Goal: Information Seeking & Learning: Find specific fact

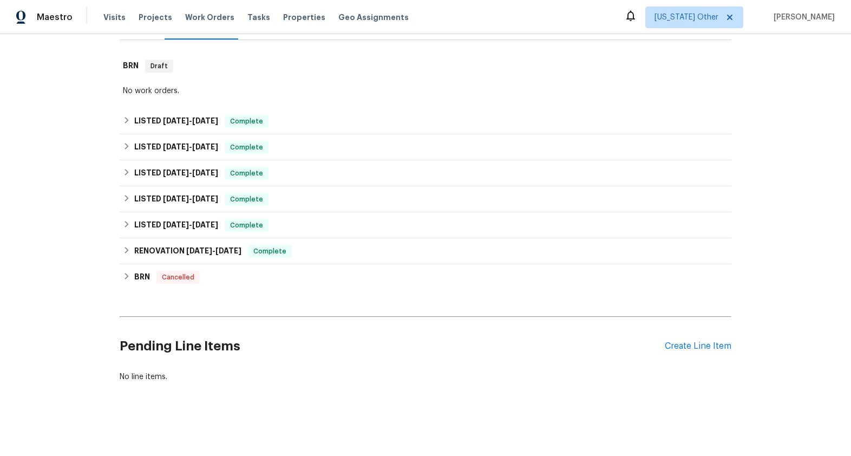
scroll to position [165, 0]
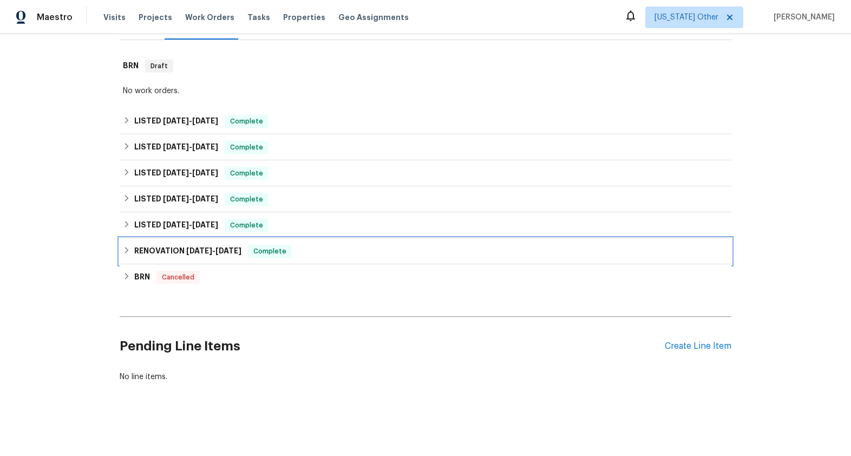
click at [192, 247] on span "[DATE]" at bounding box center [199, 251] width 26 height 8
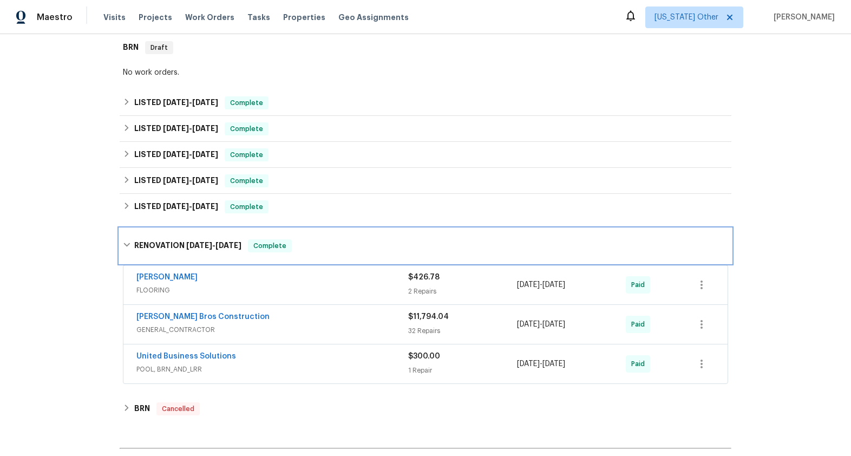
scroll to position [184, 0]
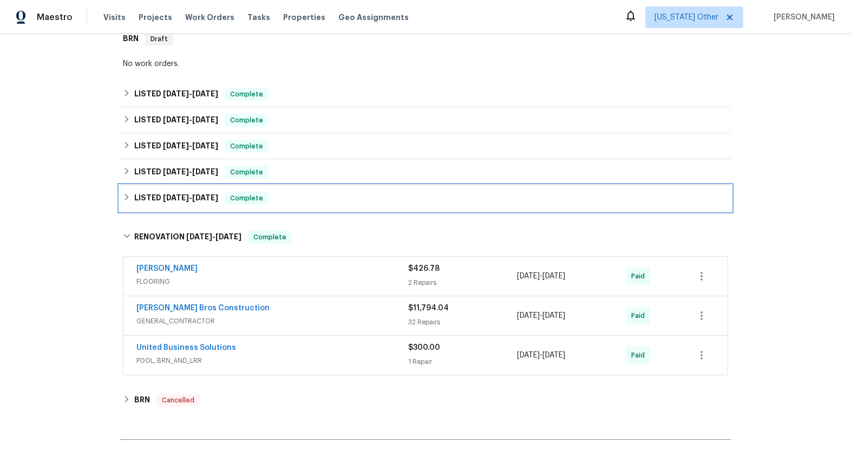
click at [199, 200] on span "[DATE]" at bounding box center [205, 198] width 26 height 8
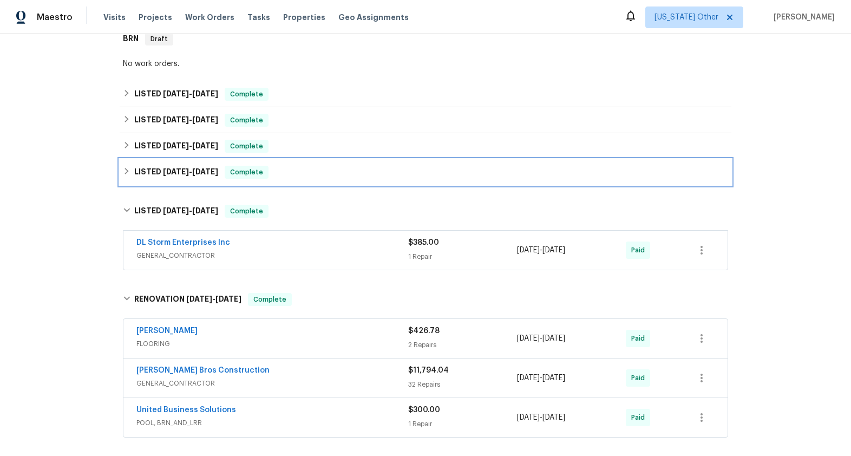
click at [188, 171] on span "[DATE] - [DATE]" at bounding box center [190, 172] width 55 height 8
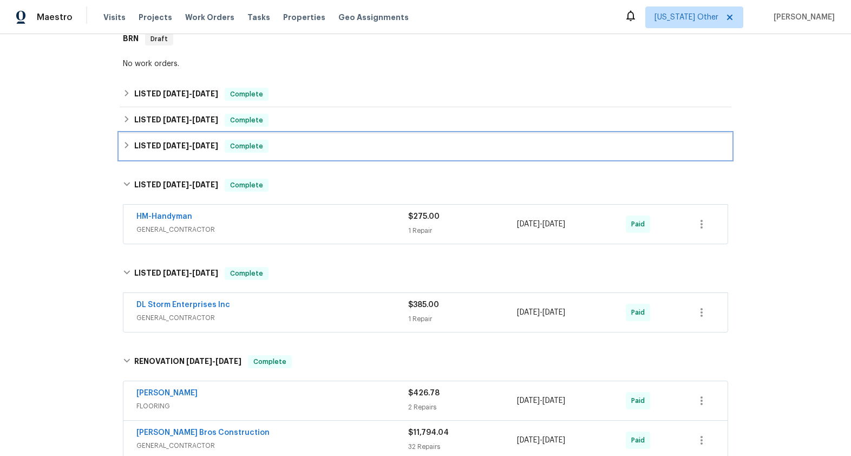
click at [184, 147] on span "[DATE]" at bounding box center [176, 146] width 26 height 8
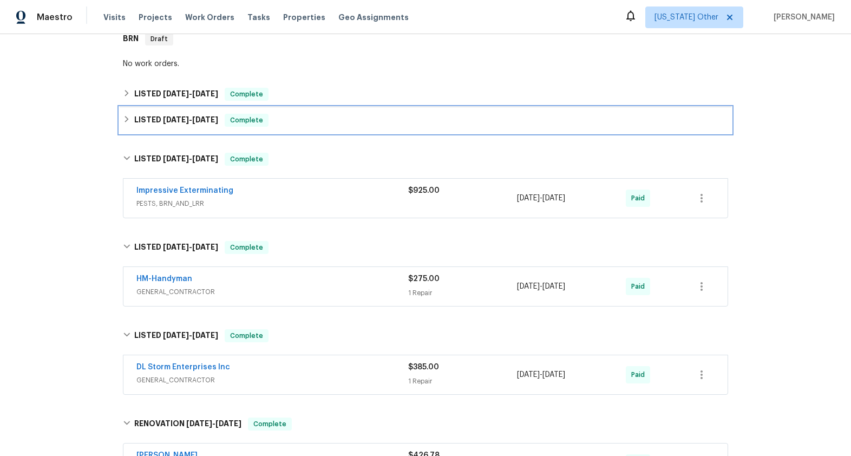
click at [180, 121] on span "[DATE]" at bounding box center [176, 120] width 26 height 8
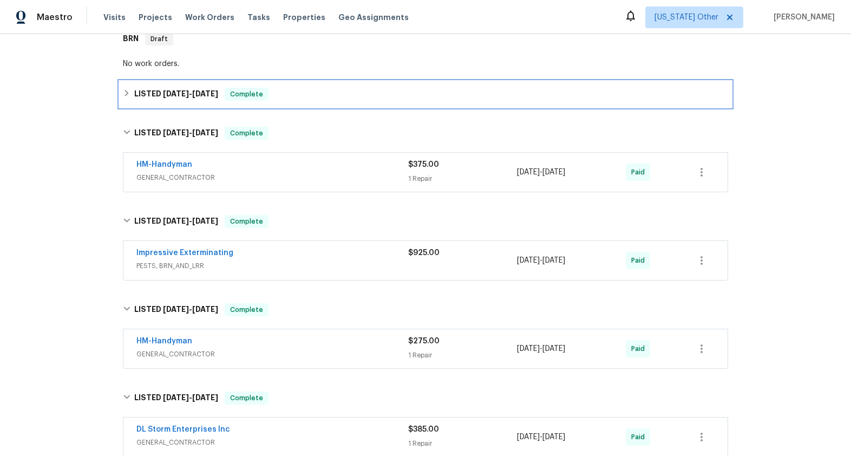
click at [180, 93] on span "[DATE]" at bounding box center [176, 94] width 26 height 8
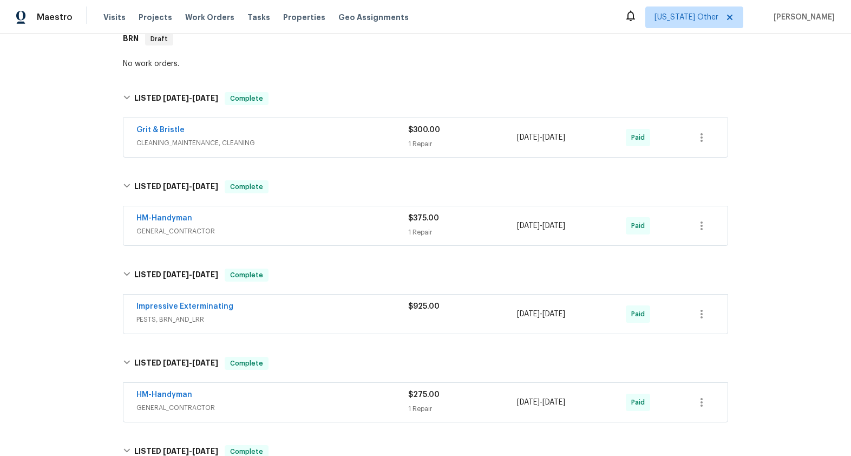
click at [168, 231] on span "GENERAL_CONTRACTOR" at bounding box center [272, 231] width 272 height 11
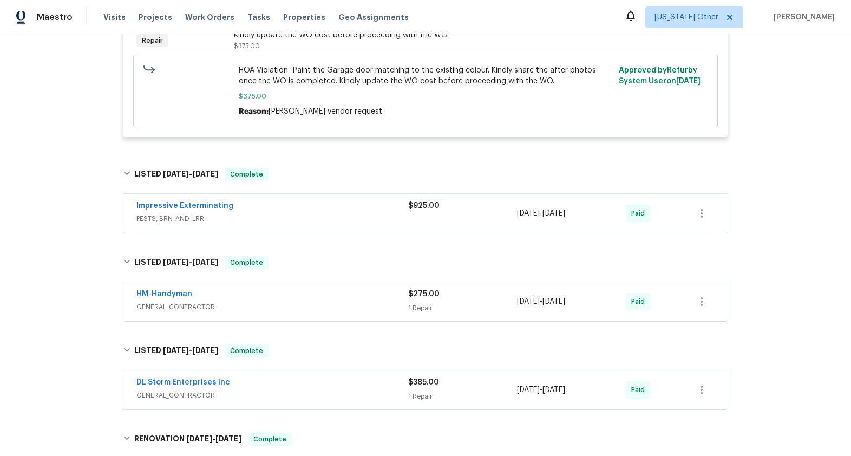
scroll to position [508, 0]
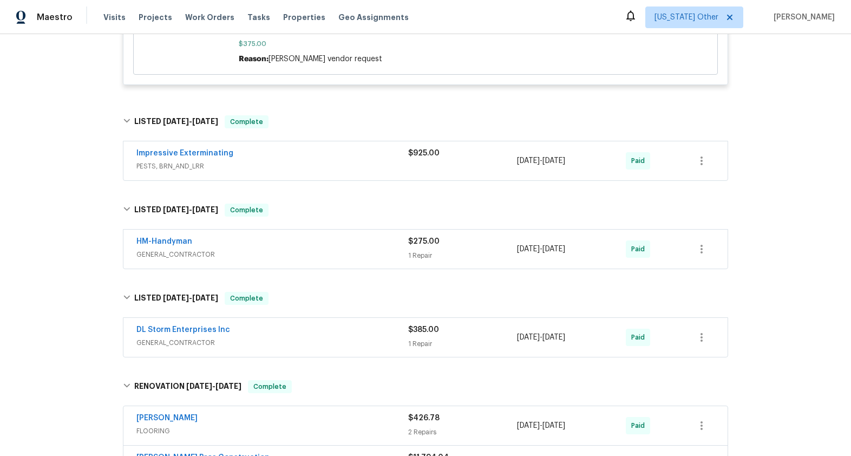
click at [194, 260] on span "GENERAL_CONTRACTOR" at bounding box center [272, 254] width 272 height 11
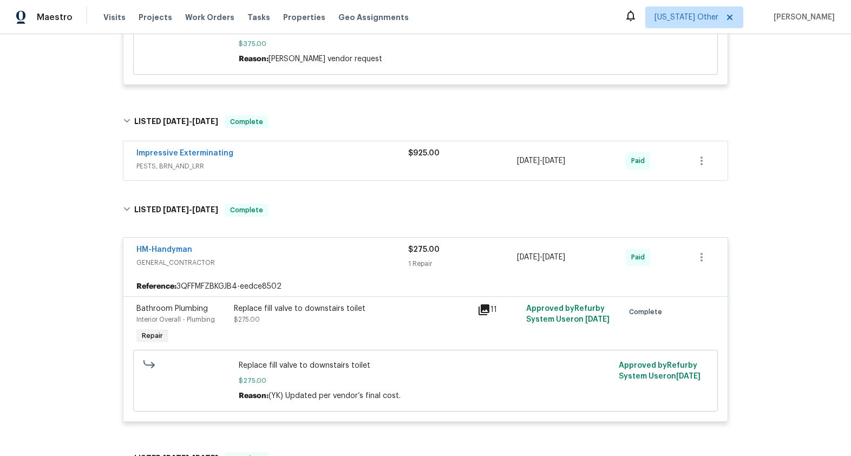
scroll to position [724, 0]
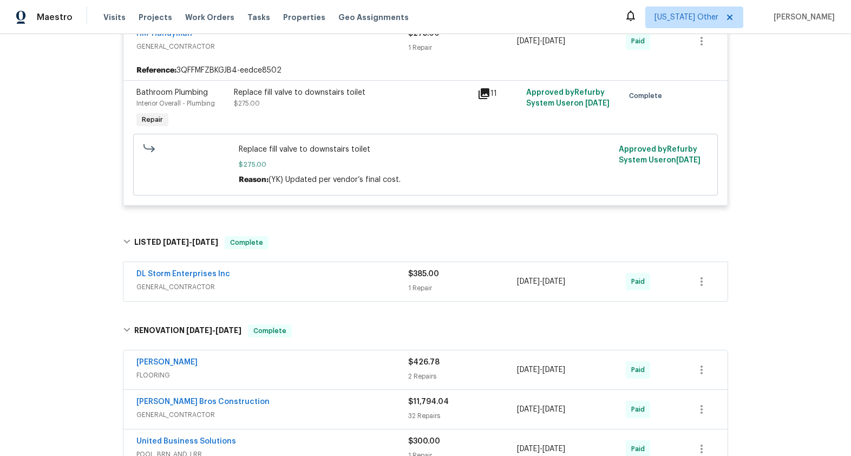
click at [193, 292] on span "GENERAL_CONTRACTOR" at bounding box center [272, 287] width 272 height 11
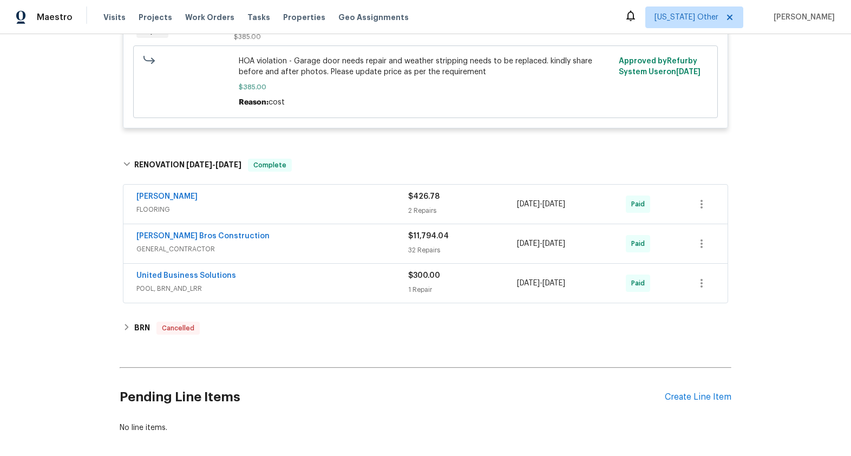
scroll to position [1069, 0]
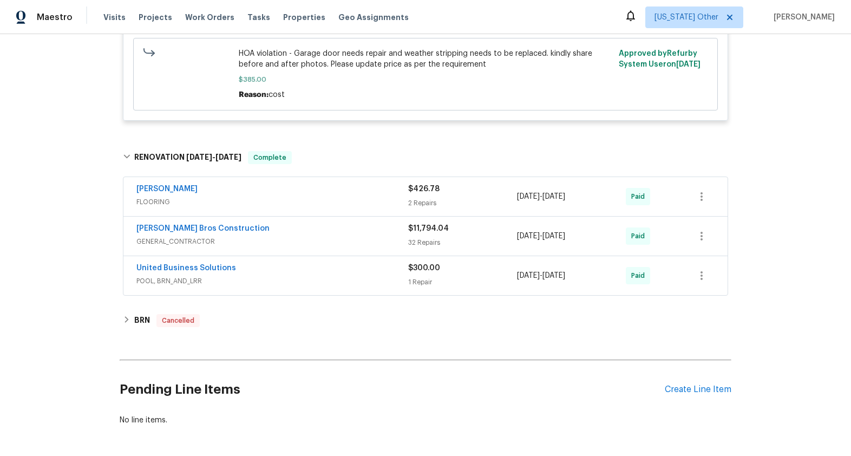
click at [201, 247] on span "GENERAL_CONTRACTOR" at bounding box center [272, 241] width 272 height 11
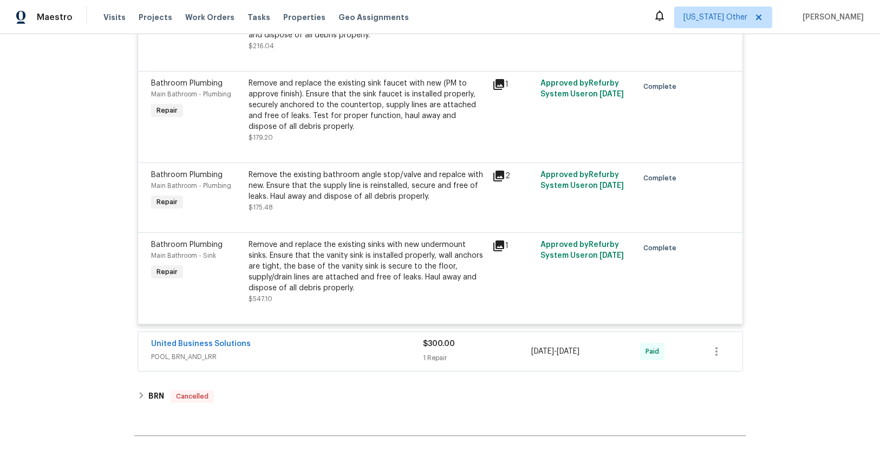
scroll to position [4251, 0]
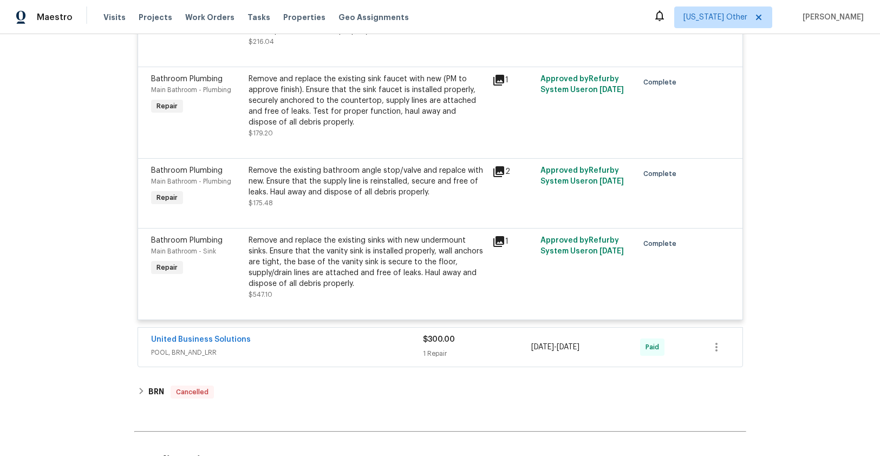
click at [496, 86] on icon at bounding box center [498, 80] width 11 height 11
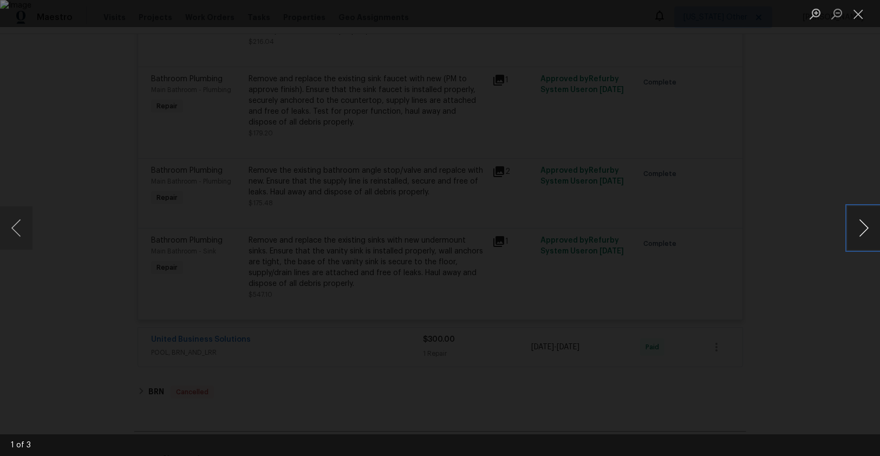
click at [851, 237] on button "Next image" at bounding box center [864, 227] width 32 height 43
click at [851, 13] on button "Close lightbox" at bounding box center [859, 13] width 22 height 19
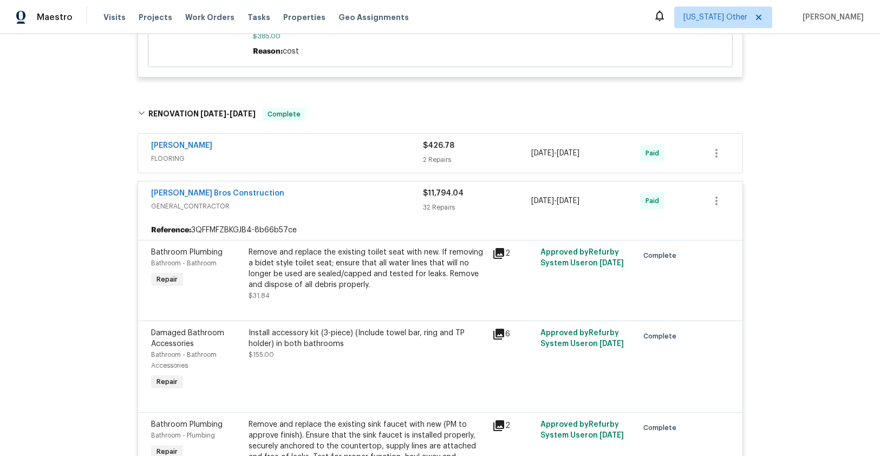
scroll to position [1118, 0]
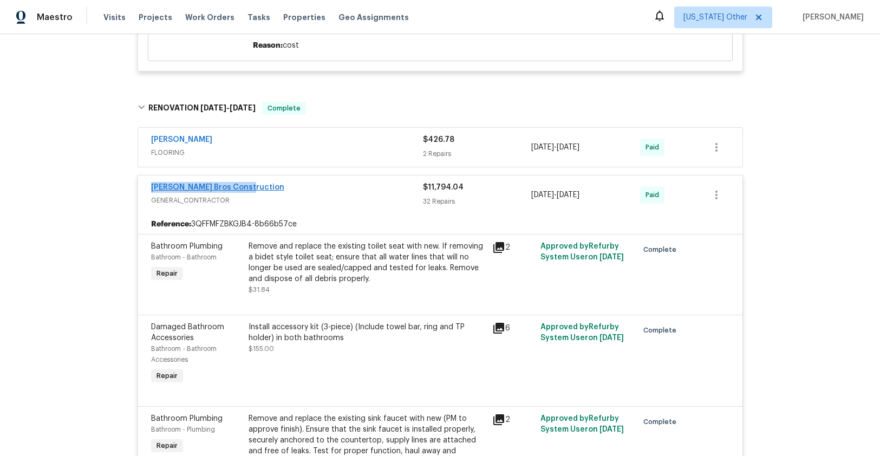
drag, startPoint x: 241, startPoint y: 213, endPoint x: 153, endPoint y: 209, distance: 88.4
click at [151, 195] on div "[PERSON_NAME] Bros Construction" at bounding box center [287, 188] width 272 height 13
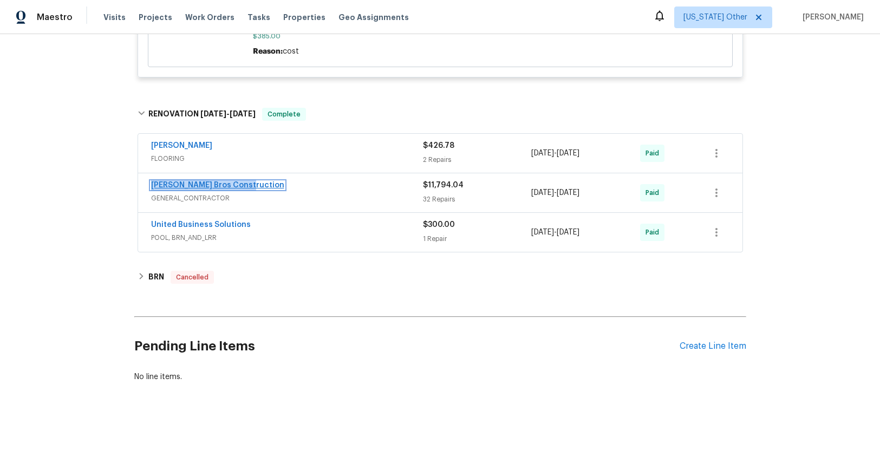
copy link "[PERSON_NAME] Bros Construction"
click at [209, 204] on span "GENERAL_CONTRACTOR" at bounding box center [287, 198] width 272 height 11
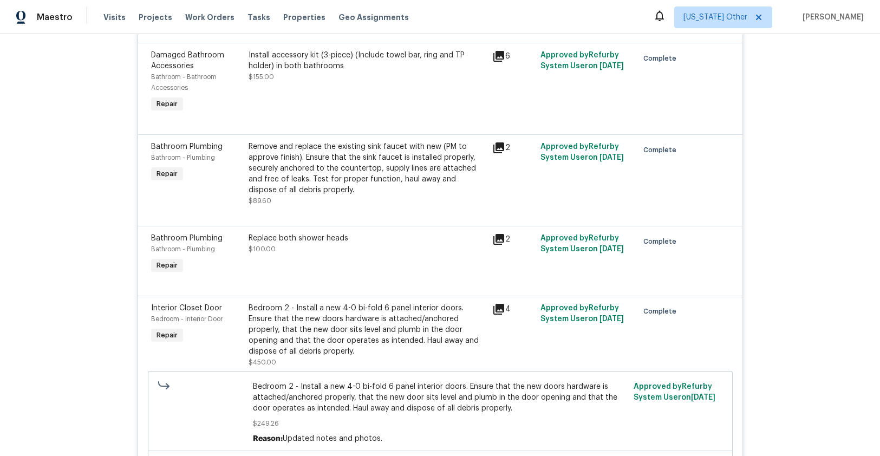
scroll to position [1398, 0]
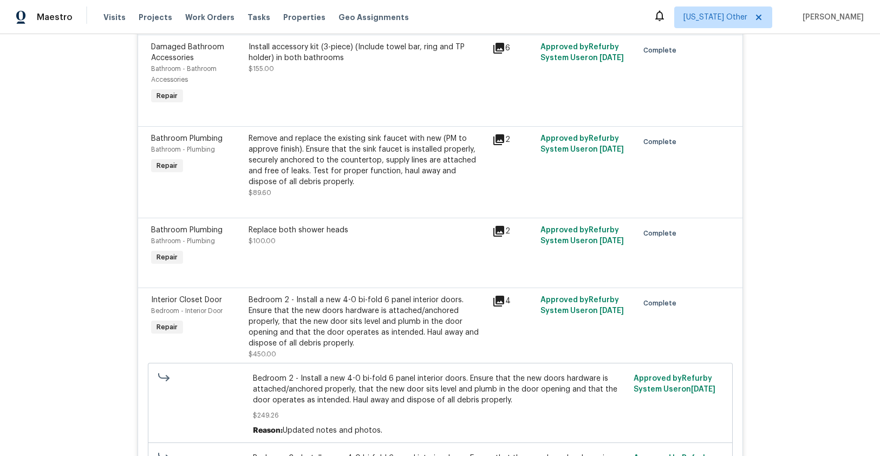
click at [497, 146] on icon at bounding box center [498, 139] width 13 height 13
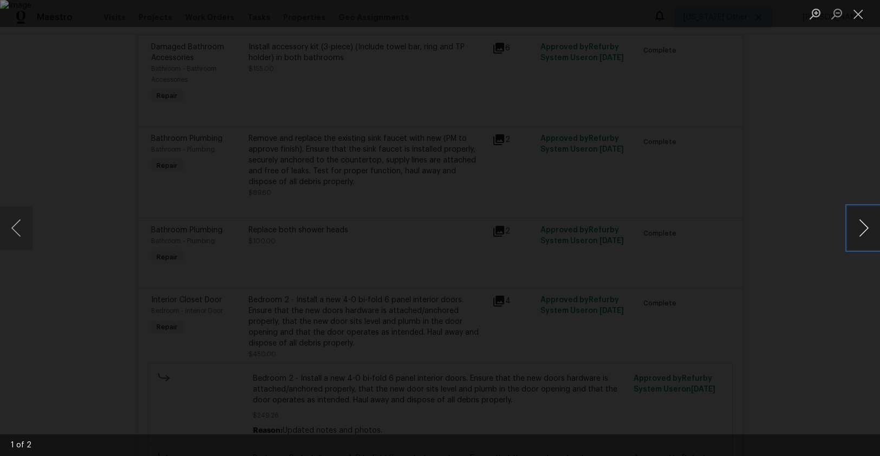
click at [851, 227] on button "Next image" at bounding box center [864, 227] width 32 height 43
click at [851, 18] on button "Close lightbox" at bounding box center [859, 13] width 22 height 19
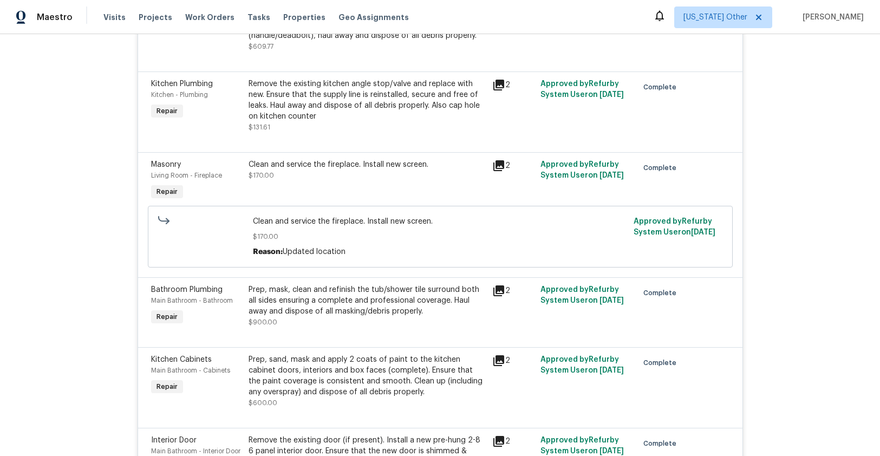
scroll to position [3829, 0]
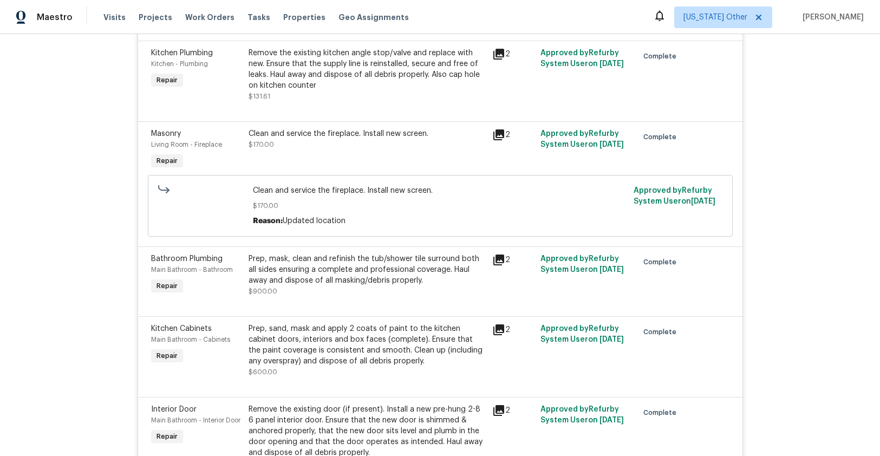
click at [495, 266] on icon at bounding box center [498, 259] width 13 height 13
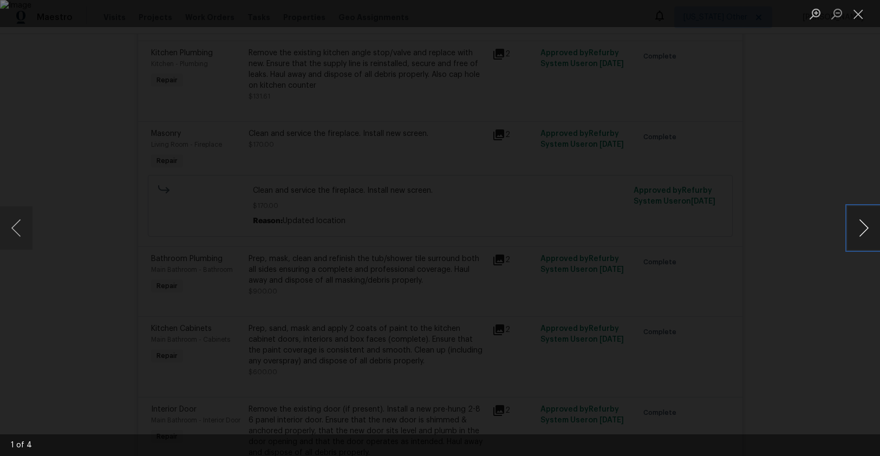
click at [851, 229] on button "Next image" at bounding box center [864, 227] width 32 height 43
click at [851, 19] on button "Close lightbox" at bounding box center [859, 13] width 22 height 19
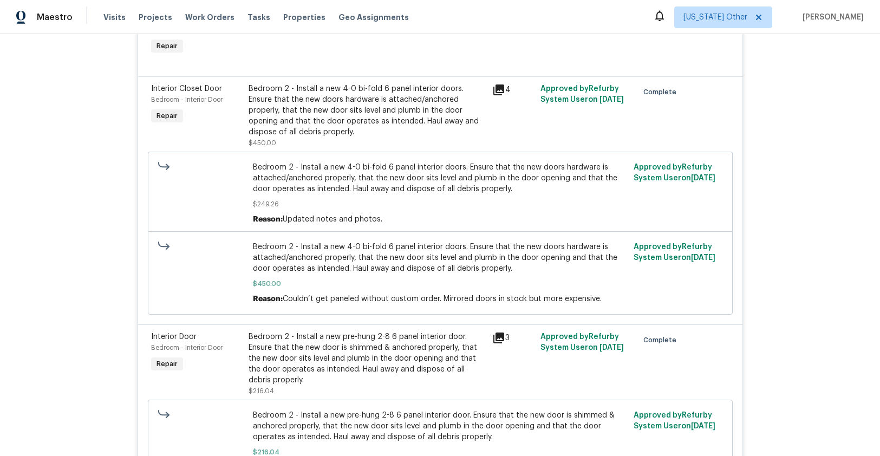
scroll to position [1608, 0]
